Goal: Task Accomplishment & Management: Use online tool/utility

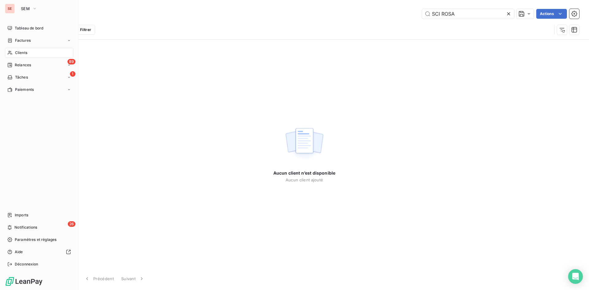
click at [7, 10] on div "SE" at bounding box center [10, 9] width 10 height 10
click at [28, 8] on span "SEM" at bounding box center [25, 8] width 9 height 5
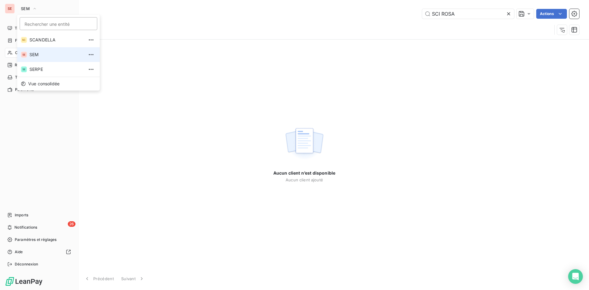
click at [38, 57] on span "SEM" at bounding box center [56, 55] width 54 height 6
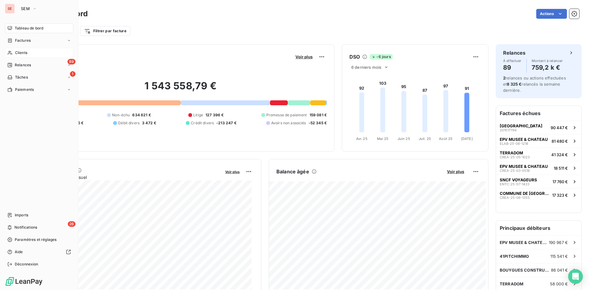
click at [27, 52] on span "Clients" at bounding box center [21, 53] width 12 height 6
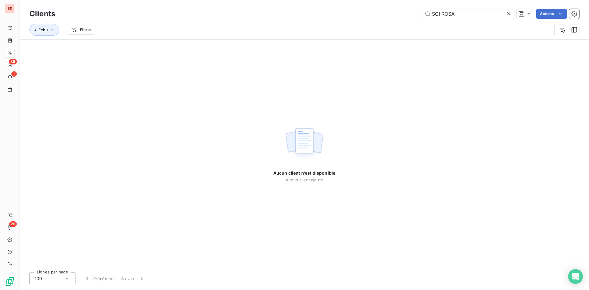
click at [511, 13] on icon at bounding box center [509, 14] width 6 height 6
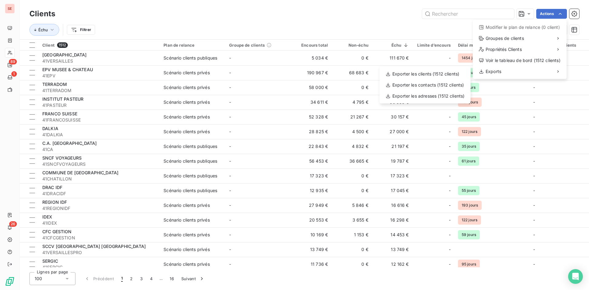
click at [365, 27] on html "SE 89 1 26 Clients Actions Modifier le plan de relance (0 client) Groupes de cl…" at bounding box center [294, 145] width 589 height 290
click at [406, 75] on div "Exporter les clients (1512 clients)" at bounding box center [425, 74] width 86 height 10
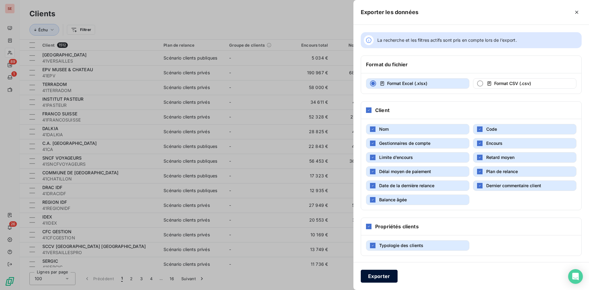
click at [382, 277] on button "Exporter" at bounding box center [379, 276] width 37 height 13
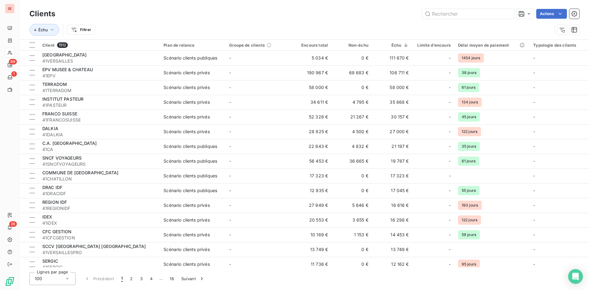
click at [360, 34] on html "SE 89 1 26 Clients Actions Échu Filtrer Client 1512 Plan de relance Groupe de c…" at bounding box center [294, 145] width 589 height 290
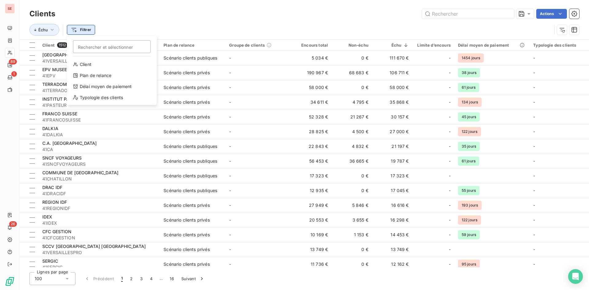
click at [72, 32] on html "SE 89 1 26 Clients Actions Échu Filtrer Rechercher et sélectionner Client Plan …" at bounding box center [294, 145] width 589 height 290
click at [51, 29] on html "SE 89 1 26 Clients Actions Échu Filtrer Rechercher et sélectionner Client Plan …" at bounding box center [294, 145] width 589 height 290
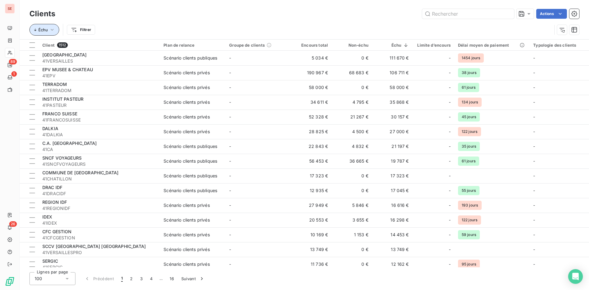
click at [51, 29] on icon "button" at bounding box center [52, 30] width 6 height 6
click at [281, 10] on div "Actions" at bounding box center [321, 14] width 517 height 10
click at [578, 29] on button "button" at bounding box center [575, 30] width 10 height 10
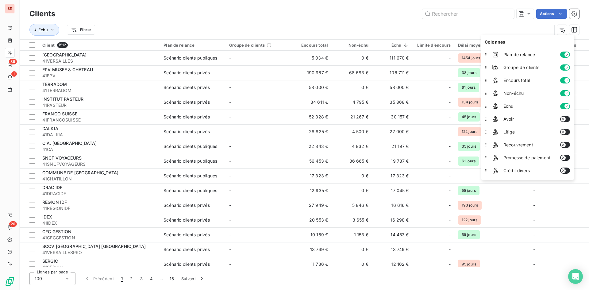
click at [275, 35] on div "Échu Filtrer" at bounding box center [290, 30] width 523 height 12
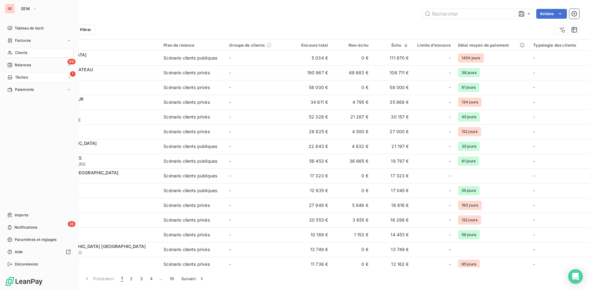
click at [18, 78] on span "Tâches" at bounding box center [21, 78] width 13 height 6
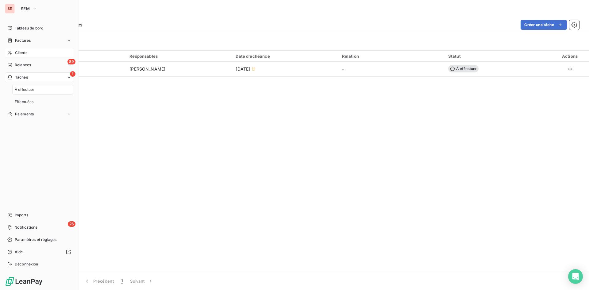
click at [18, 78] on span "Tâches" at bounding box center [21, 78] width 13 height 6
click at [27, 238] on span "Paramètres et réglages" at bounding box center [36, 240] width 42 height 6
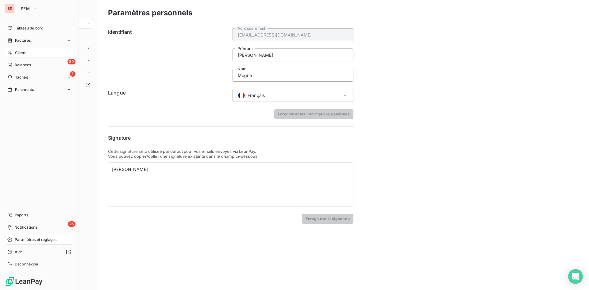
click at [27, 238] on span "Paramètres et réglages" at bounding box center [36, 240] width 42 height 6
click at [30, 31] on span "Tableau de bord" at bounding box center [29, 28] width 29 height 6
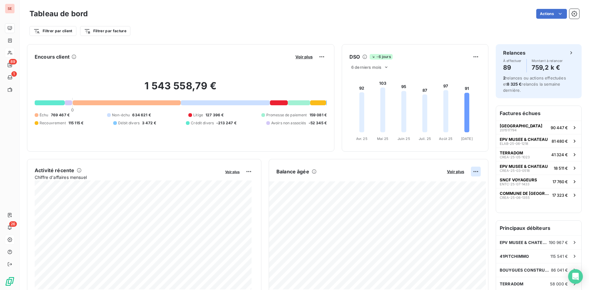
click at [467, 171] on html "SE 89 1 26 Tableau de bord Actions Filtrer par client Filtrer par facture Encou…" at bounding box center [294, 145] width 589 height 290
click at [472, 171] on html "SE 89 1 26 Tableau de bord Actions Filtrer par client Filtrer par facture Encou…" at bounding box center [294, 145] width 589 height 290
click at [454, 186] on div "Exporter" at bounding box center [457, 185] width 34 height 10
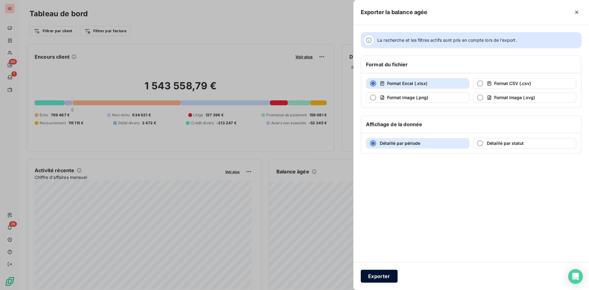
click at [377, 276] on button "Exporter" at bounding box center [379, 276] width 37 height 13
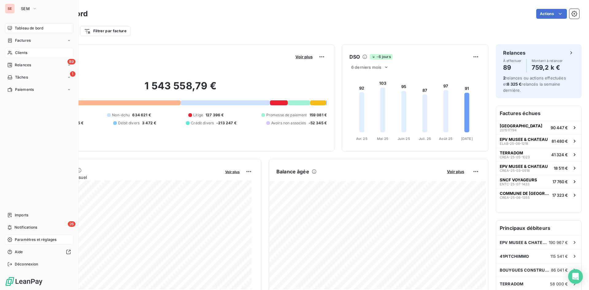
click at [15, 5] on div "SE SEM" at bounding box center [39, 9] width 68 height 10
click at [27, 8] on span "SEM" at bounding box center [25, 8] width 9 height 5
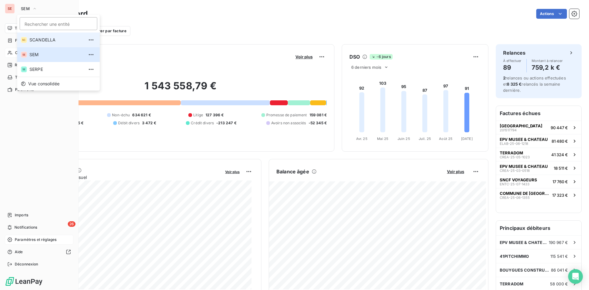
click at [41, 37] on span "SCANDELLA" at bounding box center [56, 40] width 54 height 6
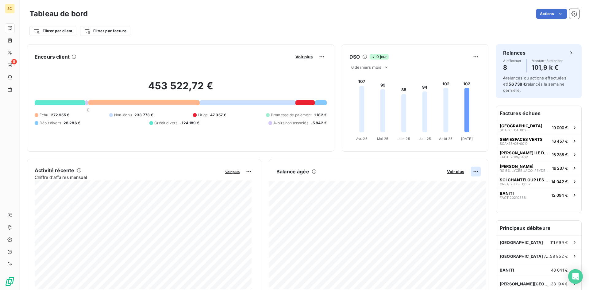
click at [471, 170] on html "SC 8 Tableau de bord Actions Filtrer par client Filtrer par facture Encours cli…" at bounding box center [294, 145] width 589 height 290
click at [460, 185] on div "Exporter" at bounding box center [457, 185] width 34 height 10
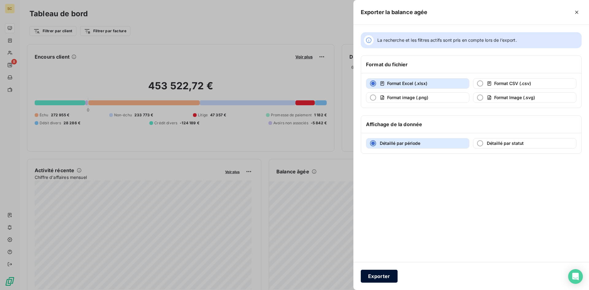
click at [387, 278] on button "Exporter" at bounding box center [379, 276] width 37 height 13
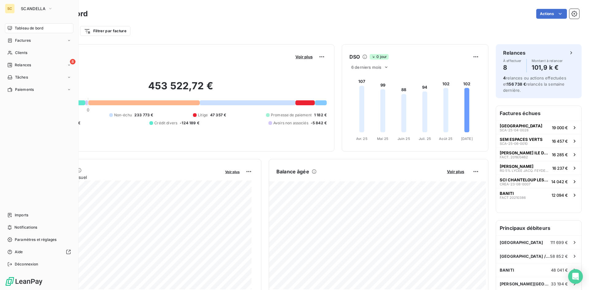
click at [10, 7] on div "SC" at bounding box center [10, 9] width 10 height 10
click at [41, 1] on div "SC SCANDELLA Tableau de bord Factures Clients 8 Relances Tâches Paiements Impor…" at bounding box center [39, 145] width 79 height 290
click at [41, 5] on button "SCANDELLA" at bounding box center [36, 9] width 39 height 10
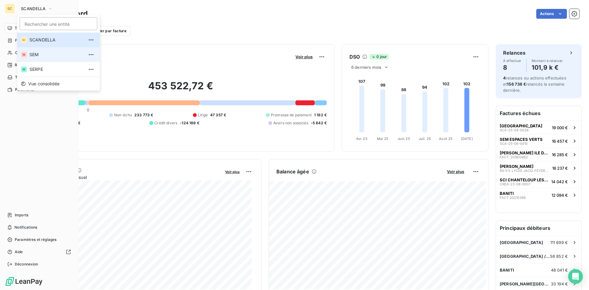
click at [39, 60] on li "SE SEM" at bounding box center [58, 54] width 83 height 15
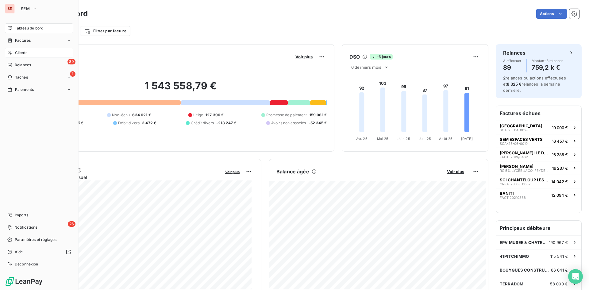
click at [31, 52] on div "Clients" at bounding box center [39, 53] width 68 height 10
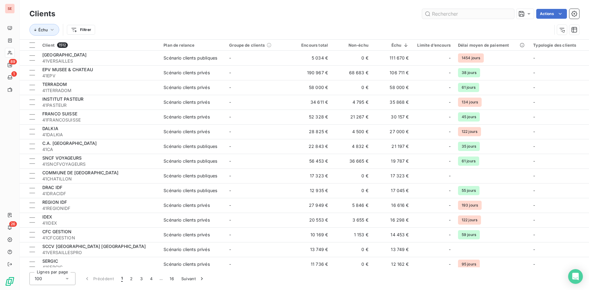
click at [459, 15] on input "text" at bounding box center [468, 14] width 92 height 10
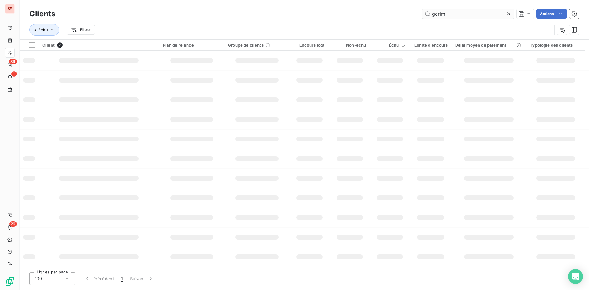
type input "gerim"
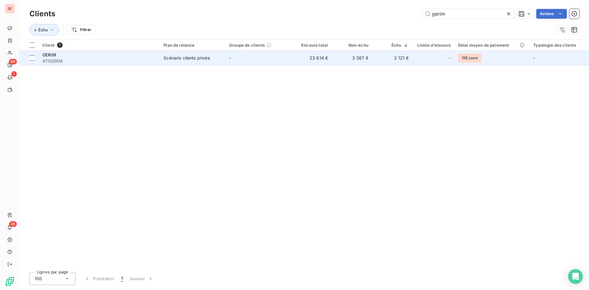
click at [49, 55] on span "GERIM" at bounding box center [49, 54] width 14 height 5
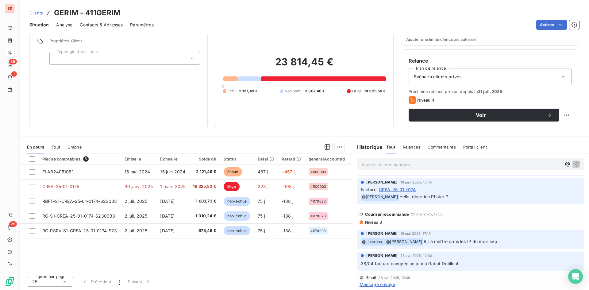
scroll to position [846, 0]
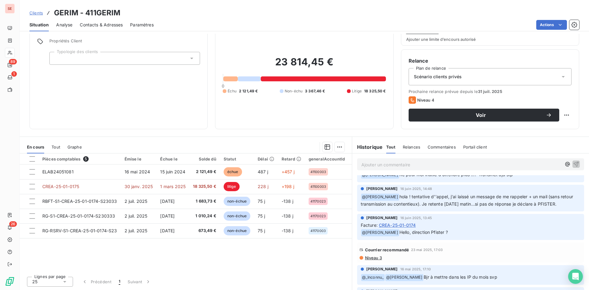
drag, startPoint x: 442, startPoint y: 226, endPoint x: 389, endPoint y: 224, distance: 53.1
click at [389, 229] on p "﻿ @ [PERSON_NAME] Hello, direction Pfister ?" at bounding box center [471, 232] width 220 height 7
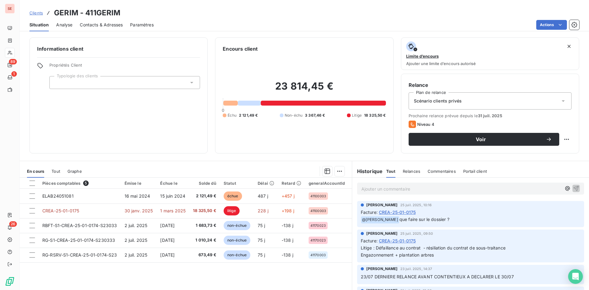
scroll to position [0, 0]
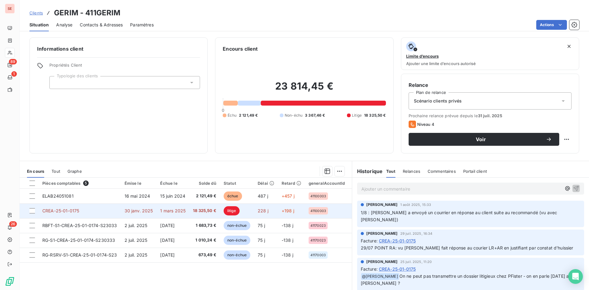
click at [228, 211] on span "litige" at bounding box center [232, 210] width 16 height 9
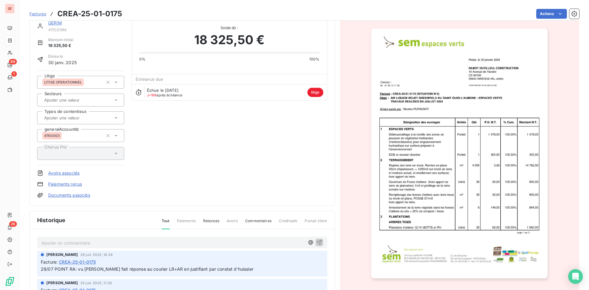
scroll to position [31, 0]
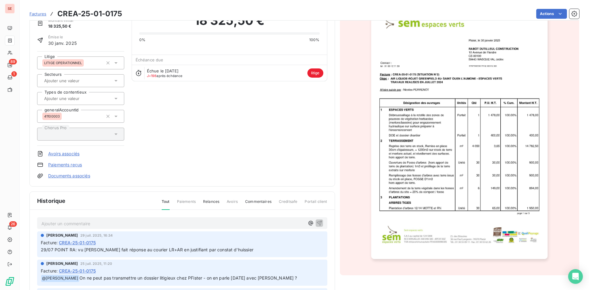
click at [430, 89] on img "button" at bounding box center [459, 134] width 177 height 250
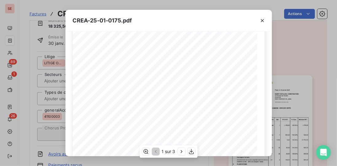
scroll to position [150, 0]
click at [184, 154] on icon "button" at bounding box center [181, 151] width 6 height 6
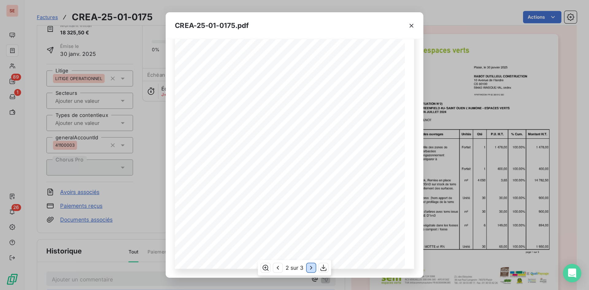
scroll to position [26, 0]
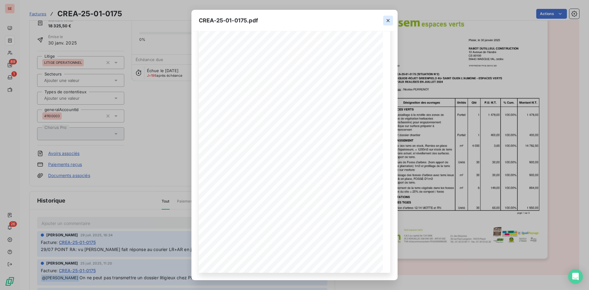
click at [391, 22] on icon "button" at bounding box center [388, 20] width 6 height 6
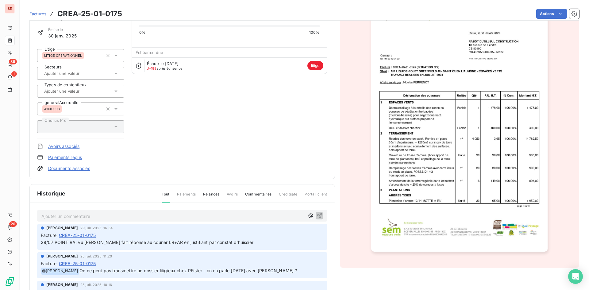
scroll to position [62, 0]
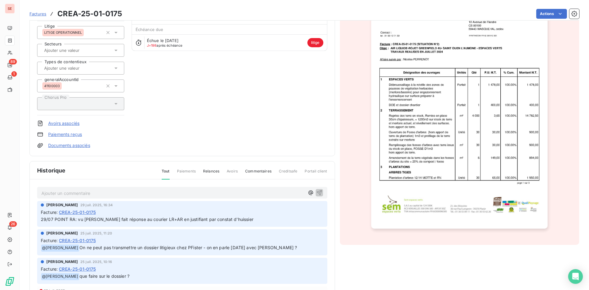
click at [463, 96] on img "button" at bounding box center [459, 104] width 177 height 250
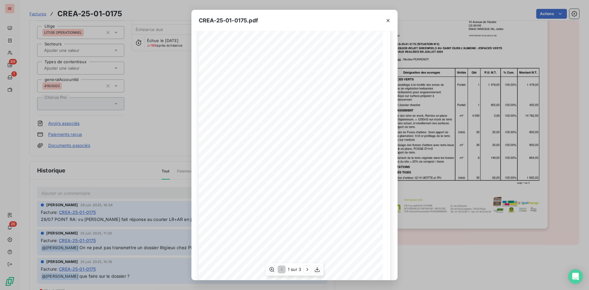
scroll to position [26, 0]
click at [307, 270] on icon "button" at bounding box center [308, 269] width 6 height 6
click at [284, 266] on icon "button" at bounding box center [281, 269] width 6 height 6
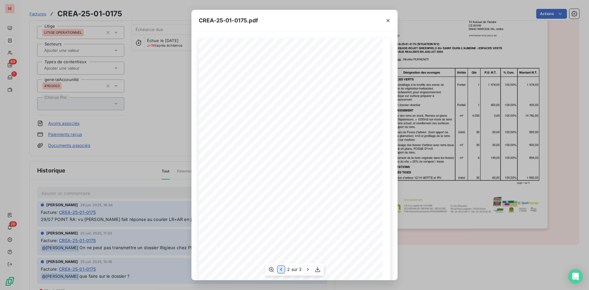
click at [284, 266] on icon "button" at bounding box center [281, 269] width 6 height 6
click at [390, 21] on icon "button" at bounding box center [388, 20] width 6 height 6
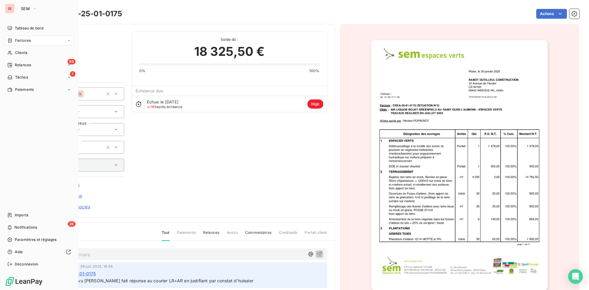
click at [25, 41] on span "Factures" at bounding box center [23, 41] width 16 height 6
click at [20, 75] on span "Clients" at bounding box center [21, 78] width 12 height 6
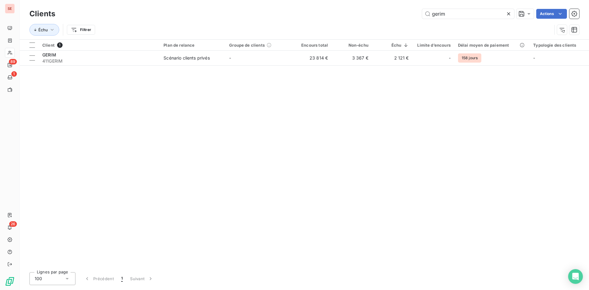
drag, startPoint x: 473, startPoint y: 15, endPoint x: 359, endPoint y: 29, distance: 114.5
click at [359, 29] on div "Clients gerim Actions Échu Filtrer" at bounding box center [304, 23] width 550 height 32
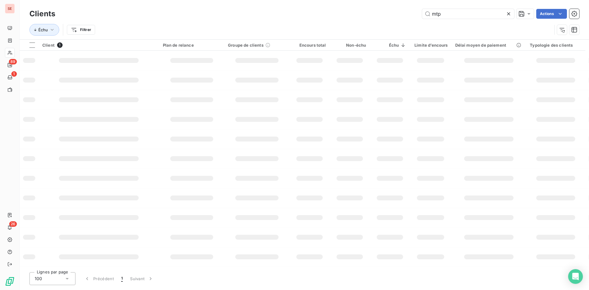
type input "mtp"
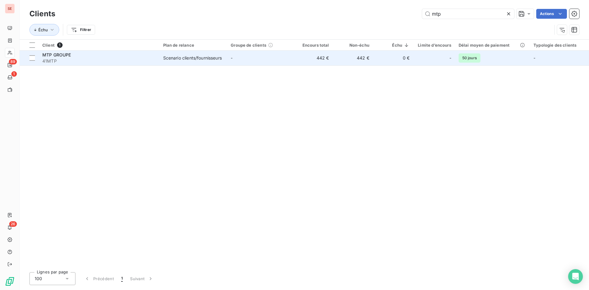
click at [200, 58] on div "Scenario clients/fournisseurs" at bounding box center [192, 58] width 59 height 6
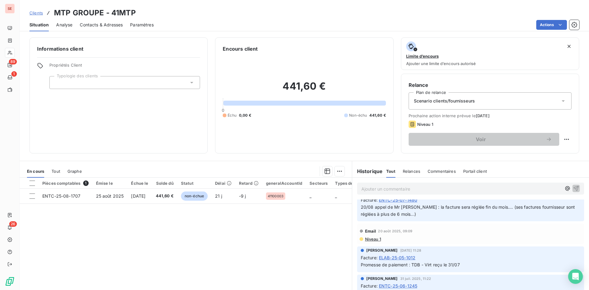
scroll to position [123, 0]
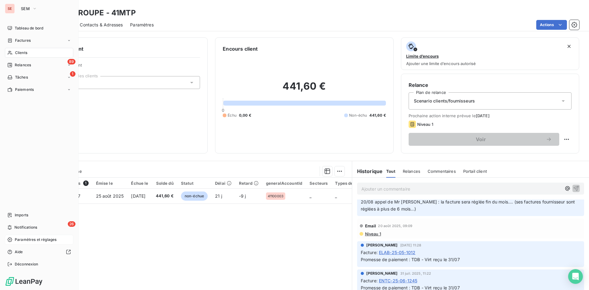
click at [26, 238] on span "Paramètres et réglages" at bounding box center [36, 240] width 42 height 6
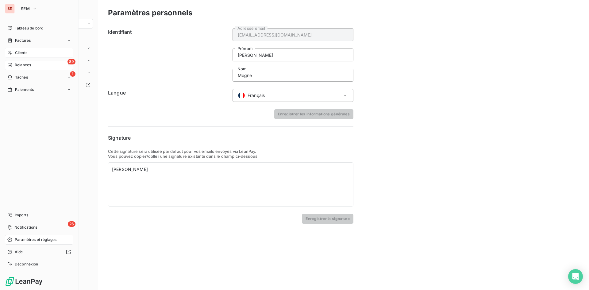
click at [23, 64] on span "Relances" at bounding box center [23, 65] width 16 height 6
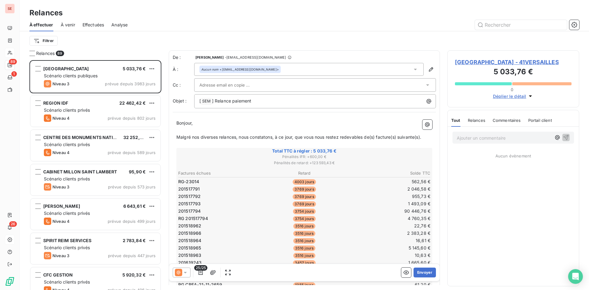
scroll to position [225, 127]
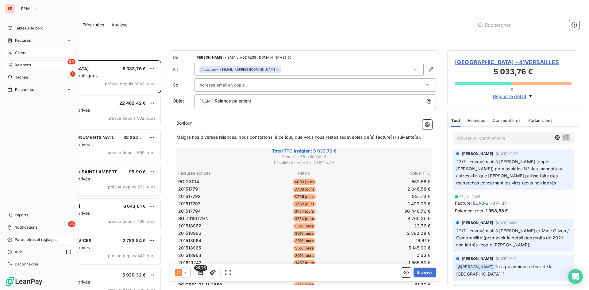
click at [25, 67] on span "Relances" at bounding box center [23, 65] width 16 height 6
click at [20, 49] on div "Clients" at bounding box center [39, 53] width 68 height 10
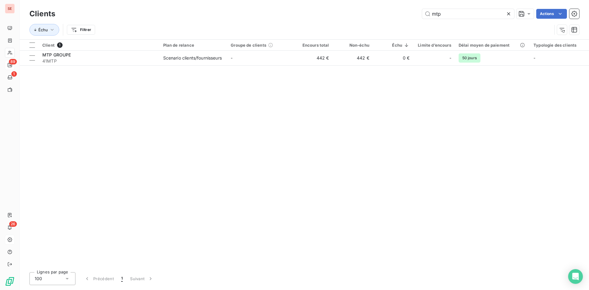
drag, startPoint x: 450, startPoint y: 15, endPoint x: 340, endPoint y: 12, distance: 109.6
click at [340, 12] on div "mtp Actions" at bounding box center [321, 14] width 517 height 10
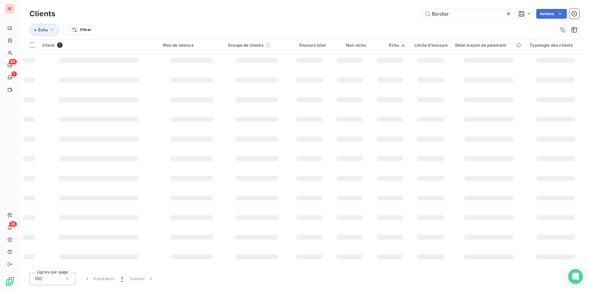
type input "Bordier"
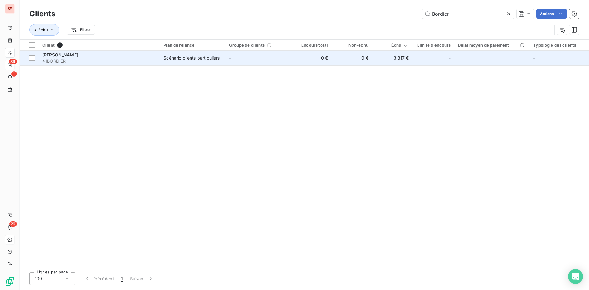
click at [72, 56] on span "[PERSON_NAME]" at bounding box center [60, 54] width 36 height 5
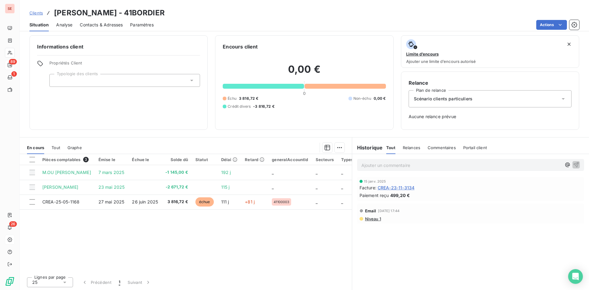
scroll to position [3, 0]
drag, startPoint x: 161, startPoint y: 12, endPoint x: 122, endPoint y: 10, distance: 39.0
click at [122, 10] on h3 "[PERSON_NAME] - 41BORDIER" at bounding box center [109, 12] width 111 height 11
copy h3 "41BORDIER"
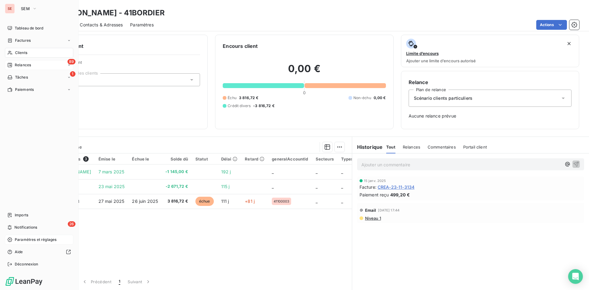
click at [19, 54] on span "Clients" at bounding box center [21, 53] width 12 height 6
